Goal: Download file/media

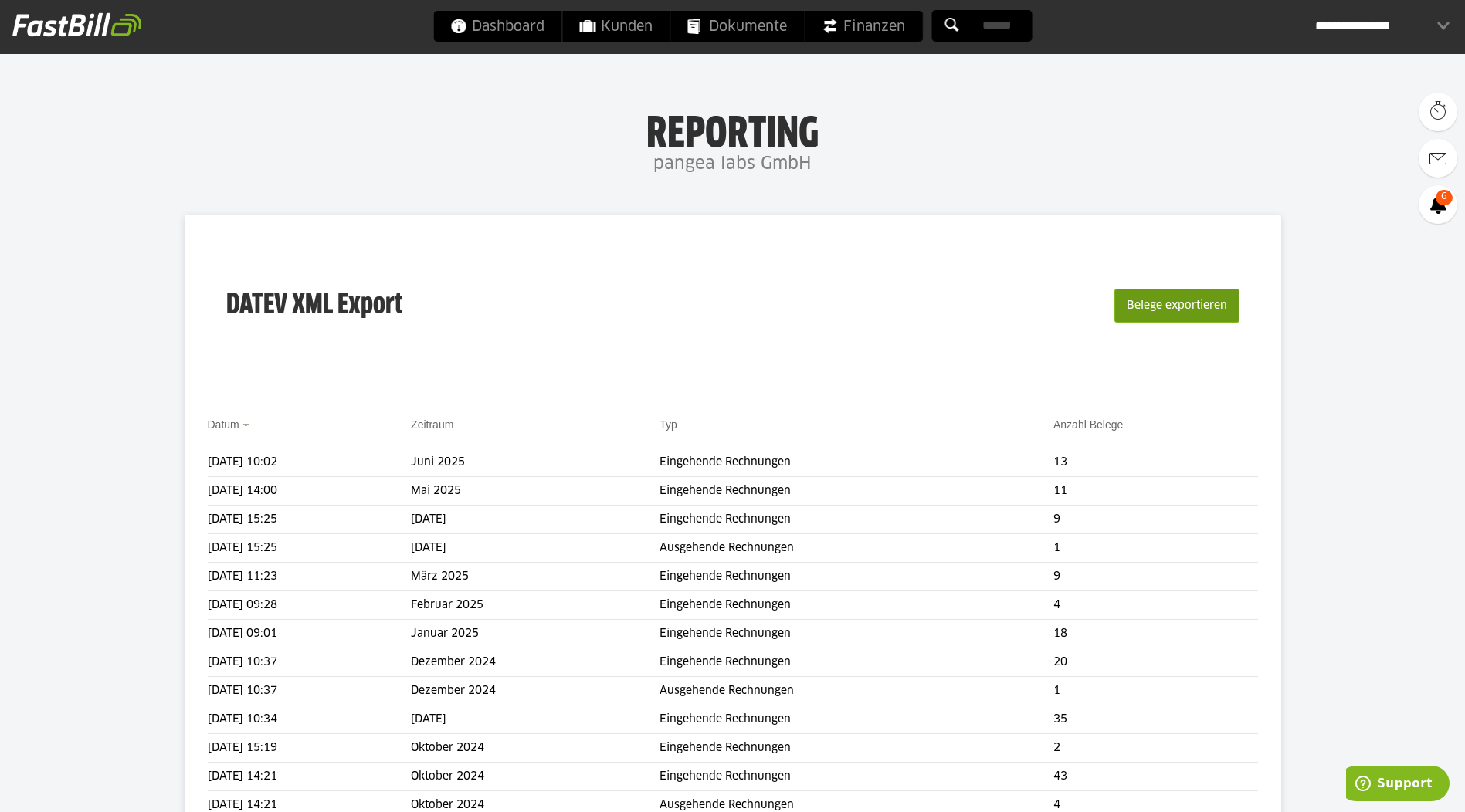
click at [1146, 307] on button "Belege exportieren" at bounding box center [1176, 306] width 125 height 34
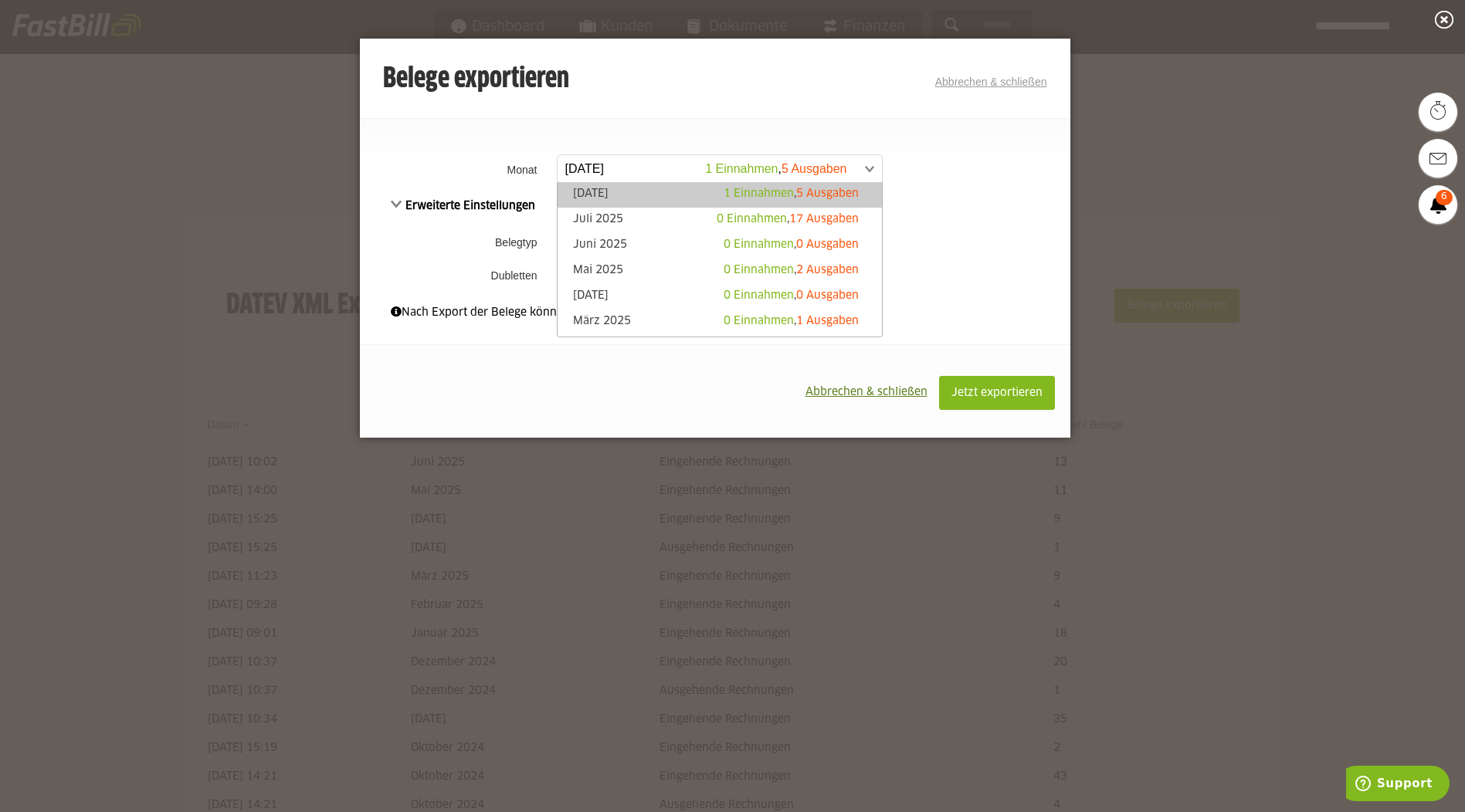
click at [590, 174] on span at bounding box center [712, 169] width 324 height 28
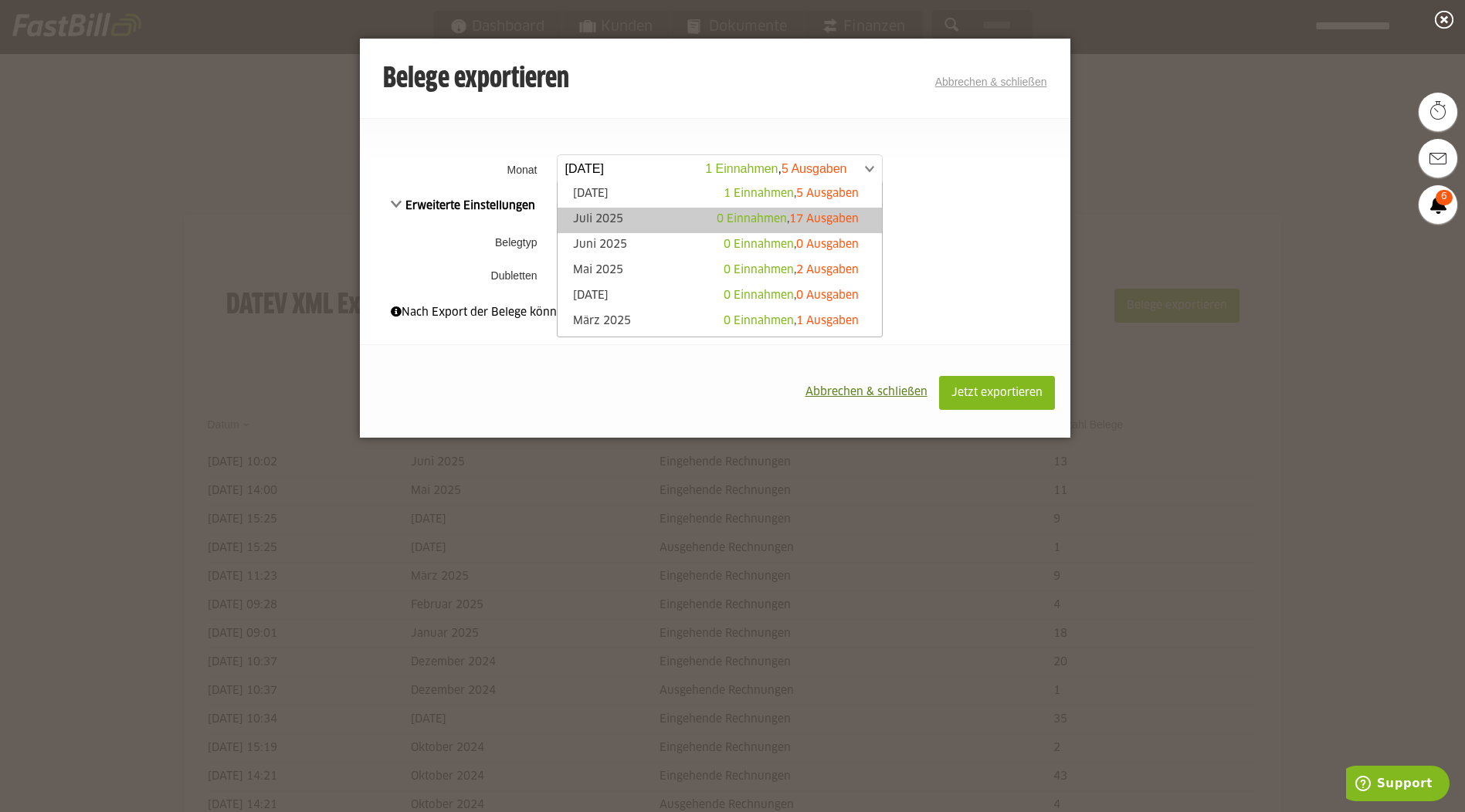
click at [626, 216] on link "Juli 2025 0 Einnahmen , 17 Ausgaben" at bounding box center [720, 221] width 309 height 18
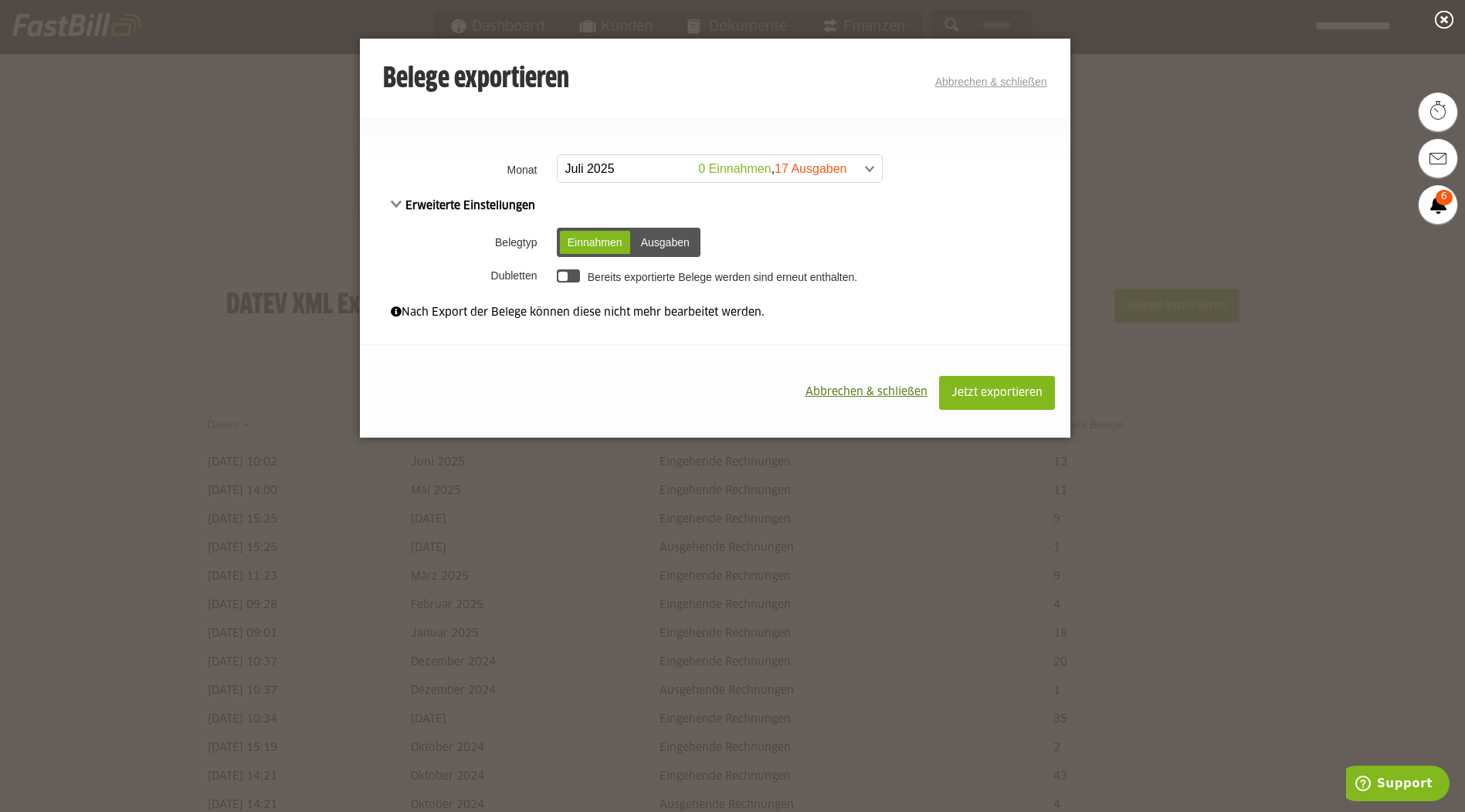
click at [666, 241] on div "Ausgaben" at bounding box center [664, 242] width 64 height 23
click at [993, 393] on span "Jetzt exportieren" at bounding box center [997, 393] width 92 height 11
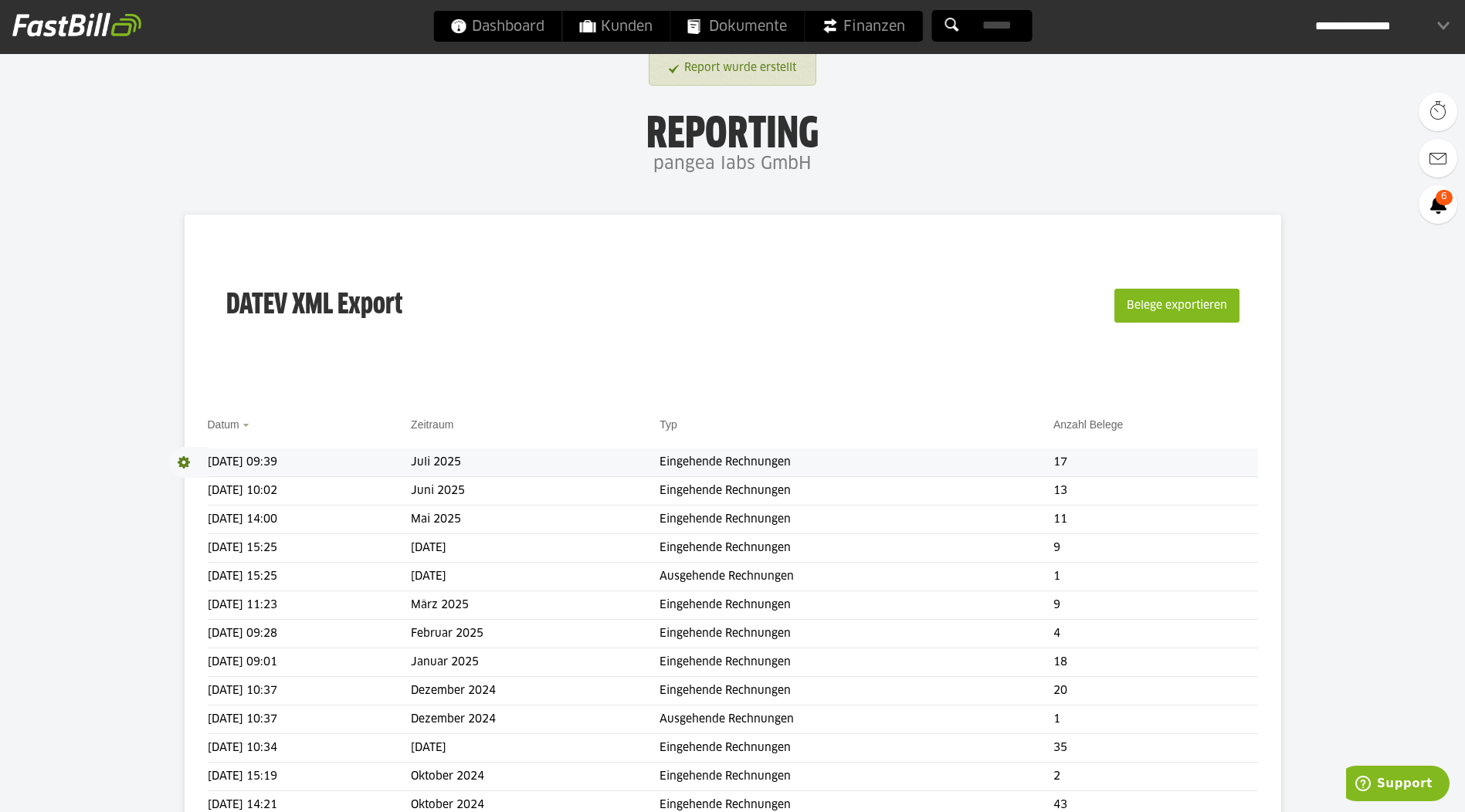
click at [182, 463] on span at bounding box center [188, 462] width 39 height 31
click at [197, 482] on link "Download" at bounding box center [210, 483] width 83 height 18
click at [1414, 17] on div "**********" at bounding box center [1382, 26] width 135 height 31
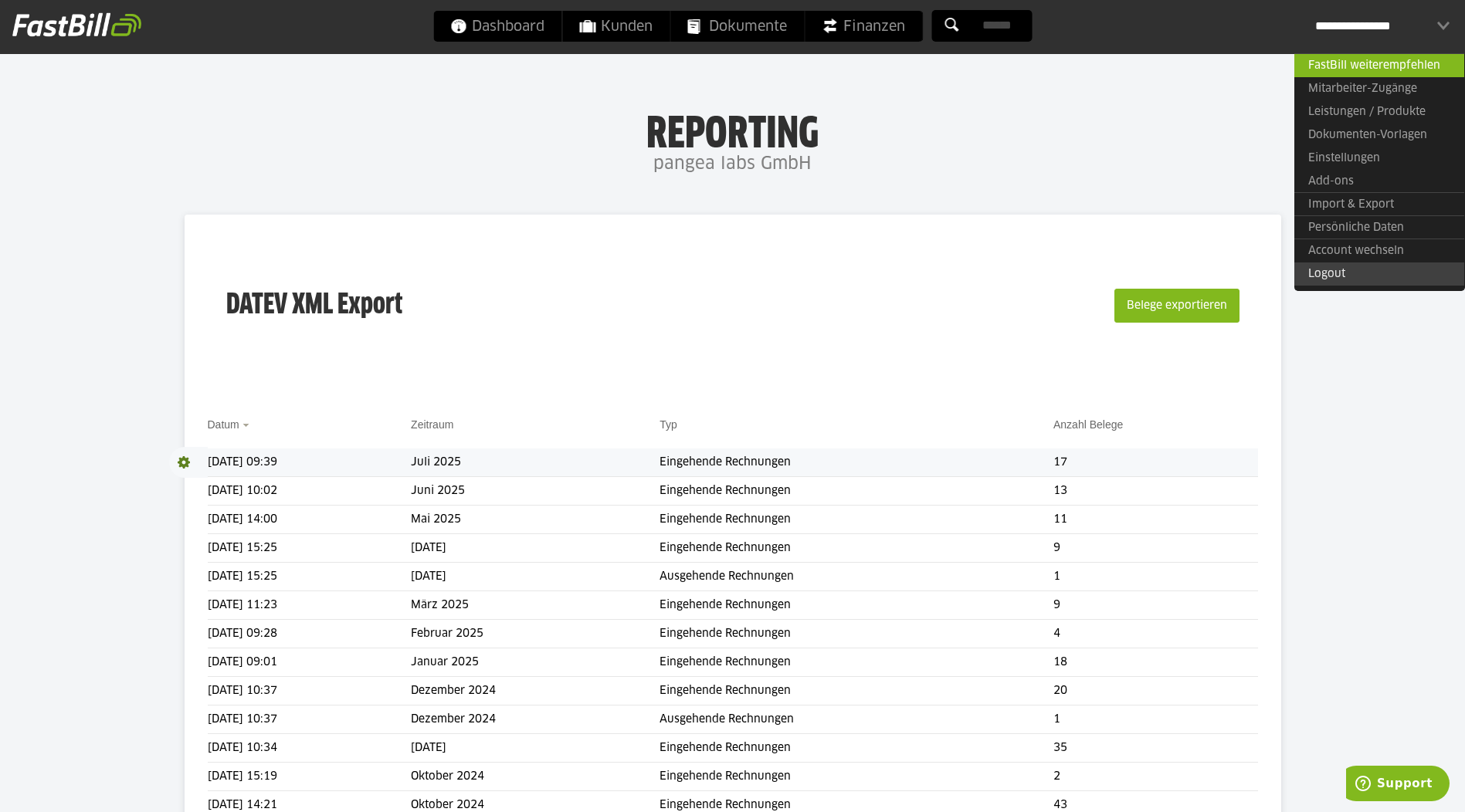
click at [1328, 272] on link "Logout" at bounding box center [1379, 274] width 170 height 23
